Goal: Task Accomplishment & Management: Complete application form

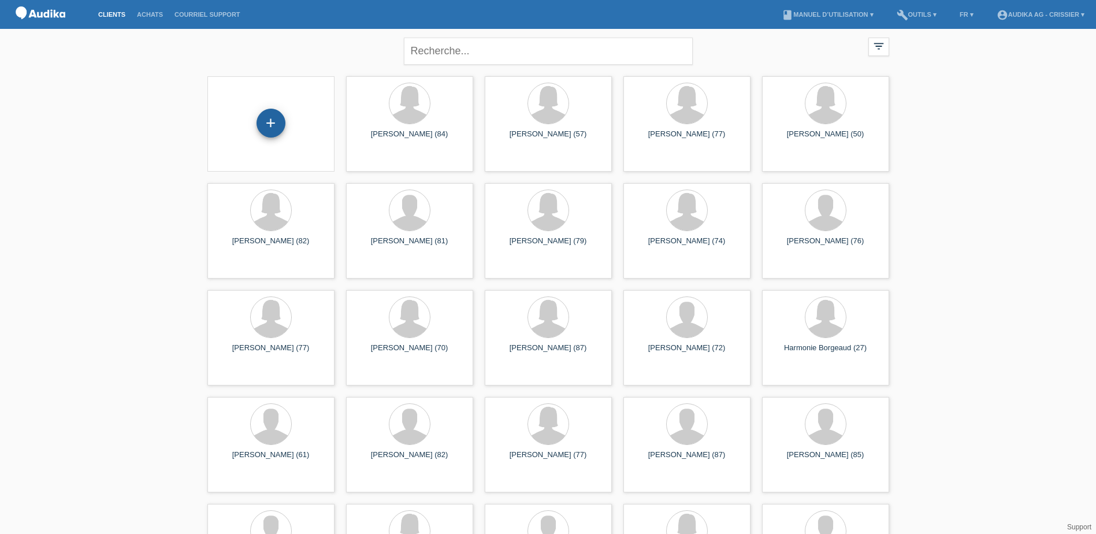
click at [276, 126] on div "+" at bounding box center [270, 123] width 29 height 29
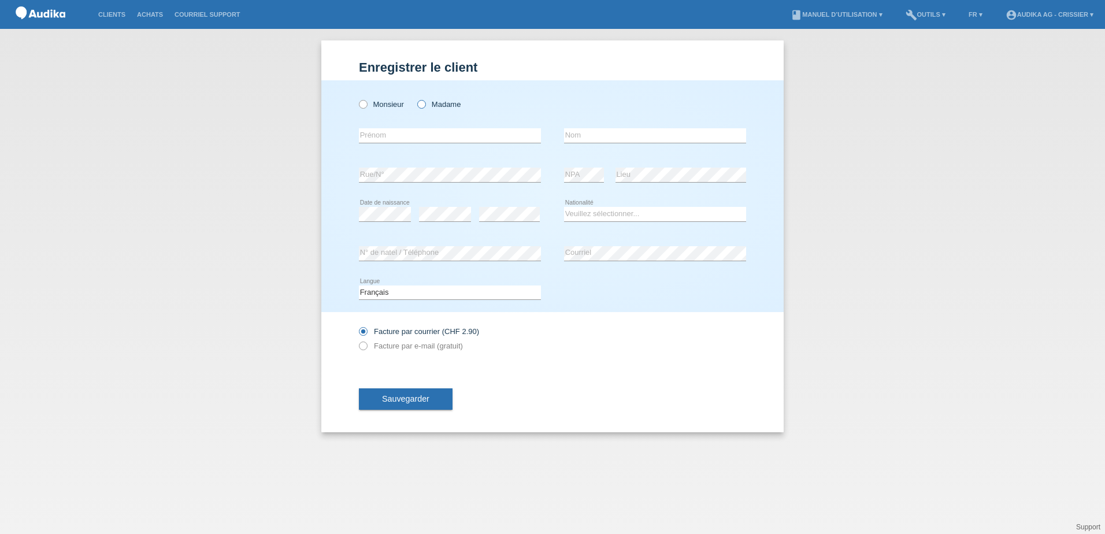
click at [415, 98] on icon at bounding box center [415, 98] width 0 height 0
click at [423, 102] on input "Madame" at bounding box center [421, 104] width 8 height 8
radio input "true"
click at [406, 132] on input "text" at bounding box center [450, 135] width 182 height 14
paste input "Caterina"
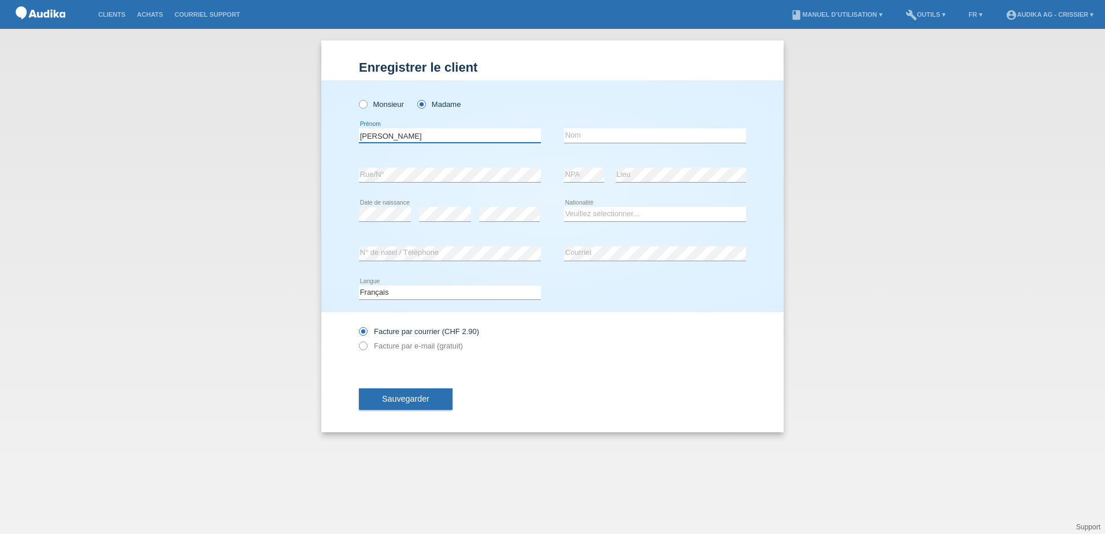
type input "Caterina"
click at [604, 131] on input "text" at bounding box center [655, 135] width 182 height 14
paste input "Miniscalchi"
type input "Miniscalchi"
click at [613, 218] on select "Veuillez sélectionner... Suisse Allemagne Autriche Liechtenstein ------------ A…" at bounding box center [655, 214] width 182 height 14
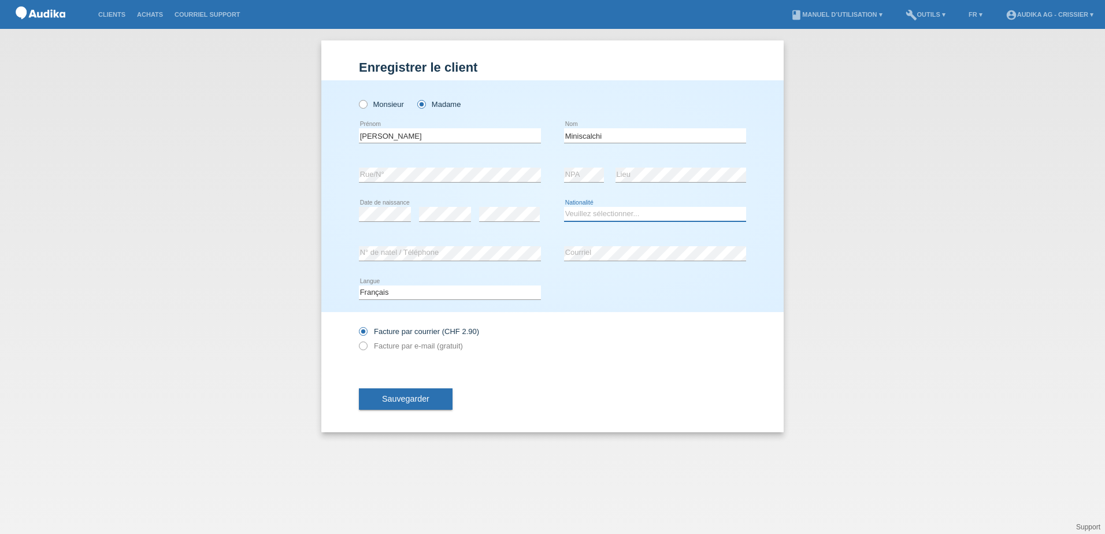
select select "IT"
click at [564, 207] on select "Veuillez sélectionner... Suisse Allemagne Autriche Liechtenstein ------------ A…" at bounding box center [655, 214] width 182 height 14
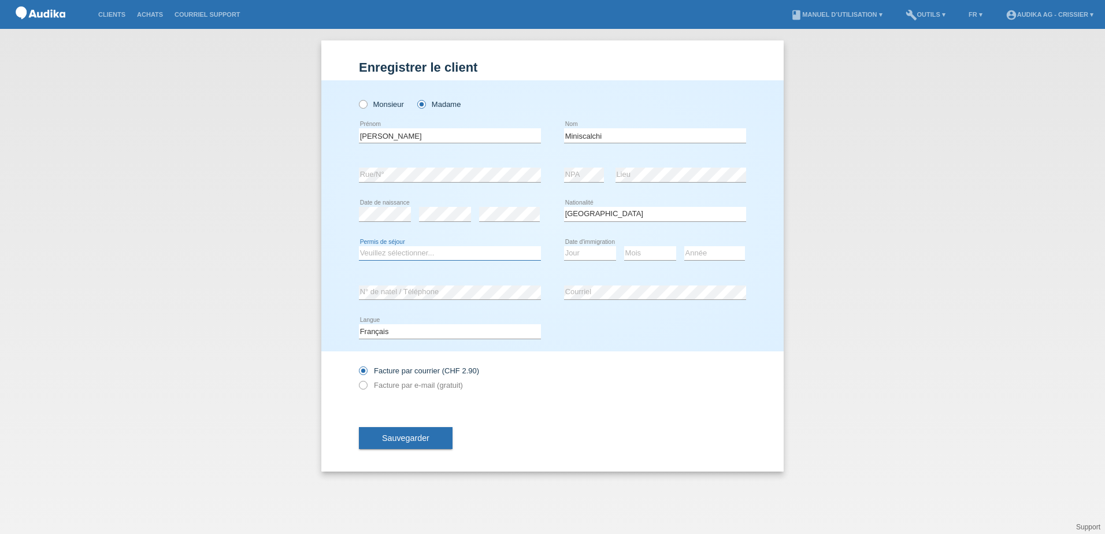
click at [415, 250] on select "Veuillez sélectionner... C B B - Statut de réfugié Autre" at bounding box center [450, 253] width 182 height 14
click at [339, 249] on div "Monsieur Madame Caterina error Prénom Miniscalchi error Nom C" at bounding box center [552, 215] width 462 height 271
